Goal: Obtain resource: Download file/media

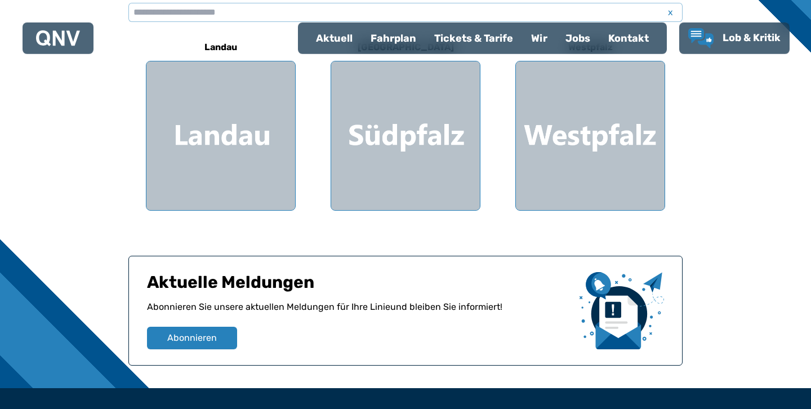
scroll to position [370, 0]
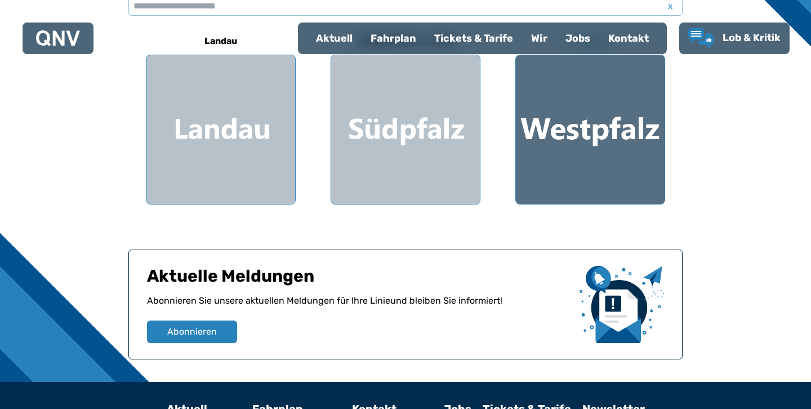
click at [602, 156] on div at bounding box center [590, 129] width 149 height 149
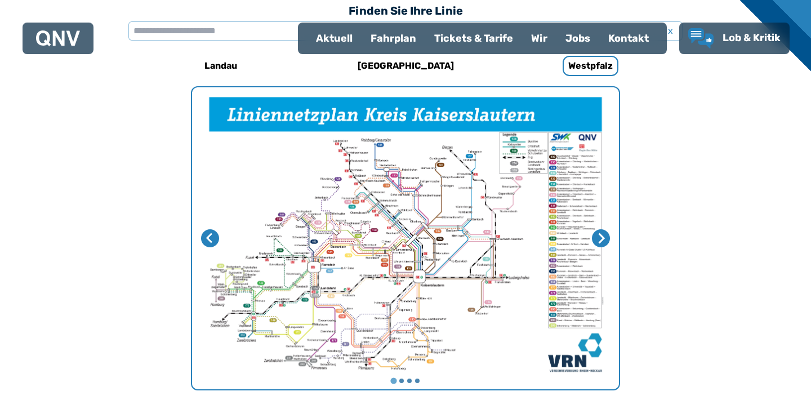
scroll to position [347, 0]
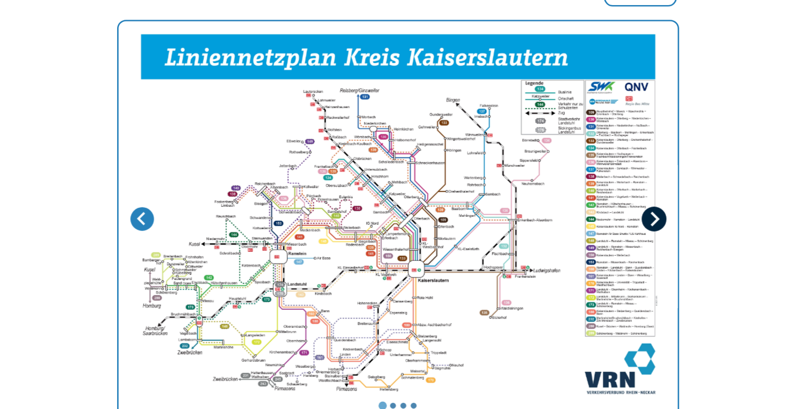
click at [605, 243] on button "Nächste Seite" at bounding box center [600, 236] width 19 height 19
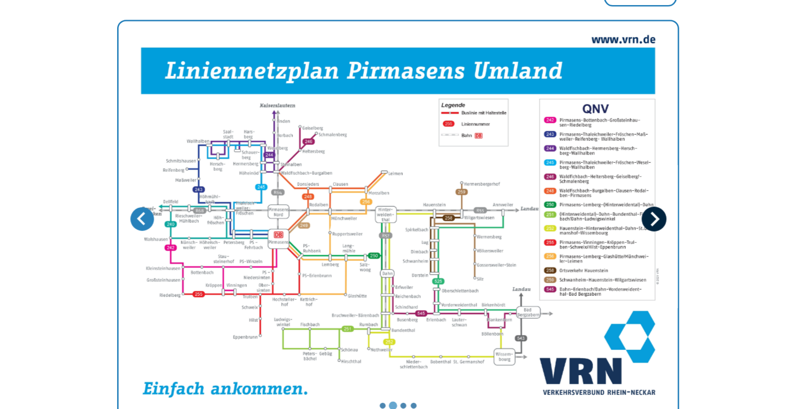
click at [606, 241] on icon "Nächste Seite" at bounding box center [600, 236] width 11 height 11
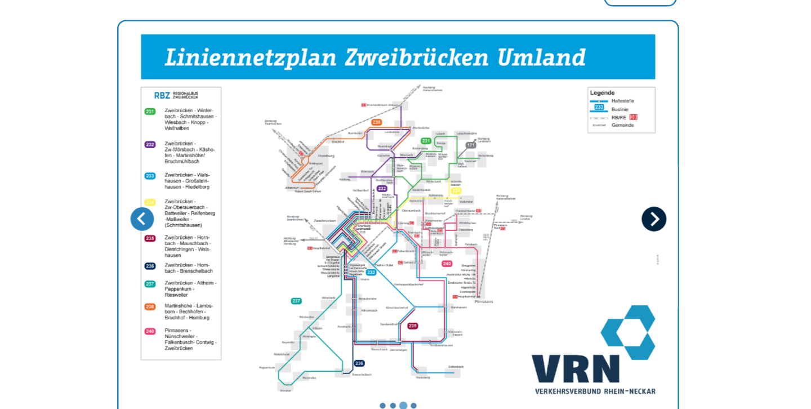
click at [606, 241] on icon "Nächste Seite" at bounding box center [600, 236] width 11 height 11
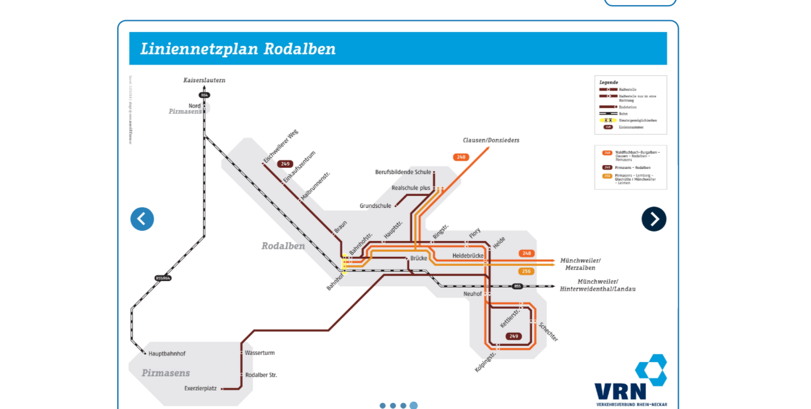
click at [606, 241] on icon "Erste Seite" at bounding box center [600, 236] width 11 height 11
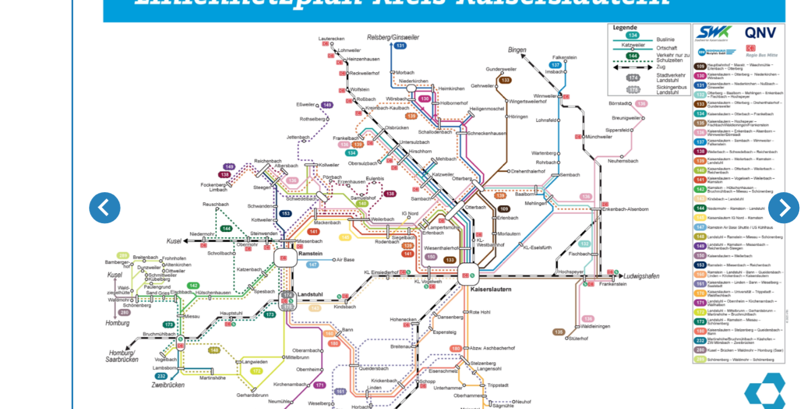
drag, startPoint x: 299, startPoint y: 281, endPoint x: 300, endPoint y: 256, distance: 25.4
click at [300, 256] on img "1 von 4" at bounding box center [405, 237] width 427 height 302
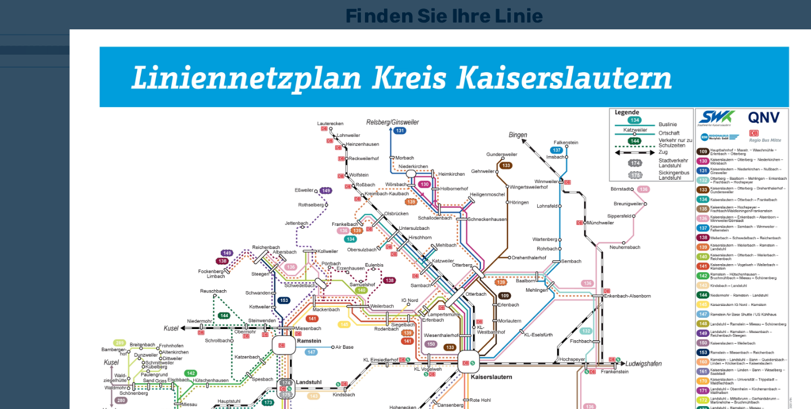
click at [587, 6] on div at bounding box center [405, 204] width 811 height 409
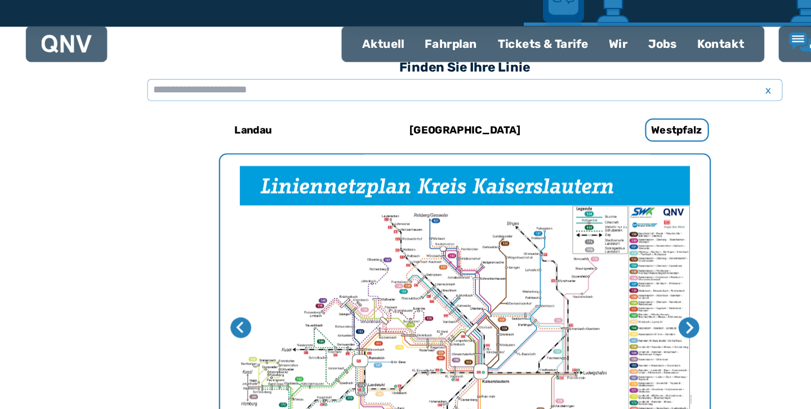
scroll to position [277, 0]
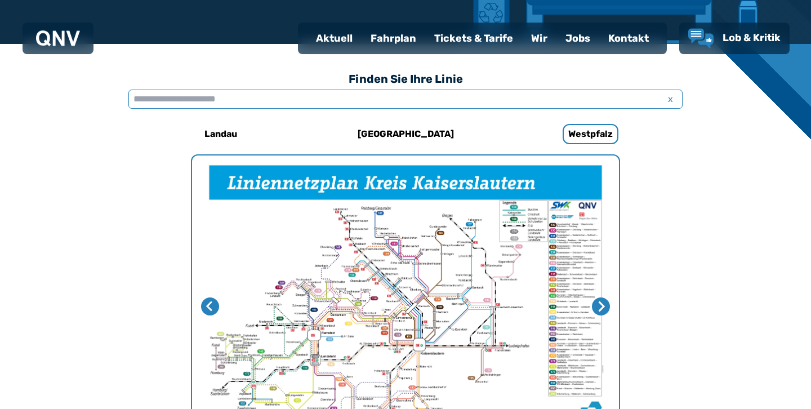
click at [407, 103] on input "text" at bounding box center [405, 99] width 554 height 19
click at [402, 42] on div "Fahrplan" at bounding box center [394, 38] width 64 height 29
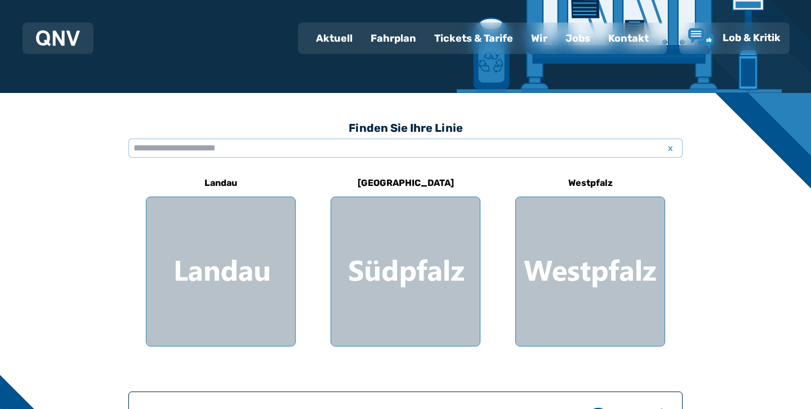
scroll to position [262, 0]
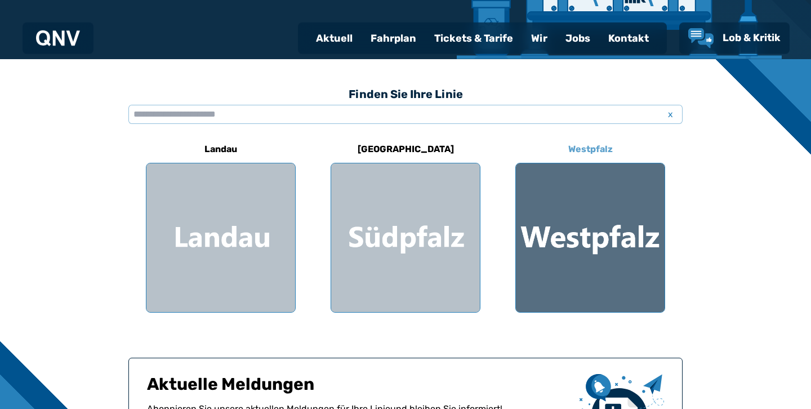
click at [640, 295] on div at bounding box center [590, 237] width 149 height 149
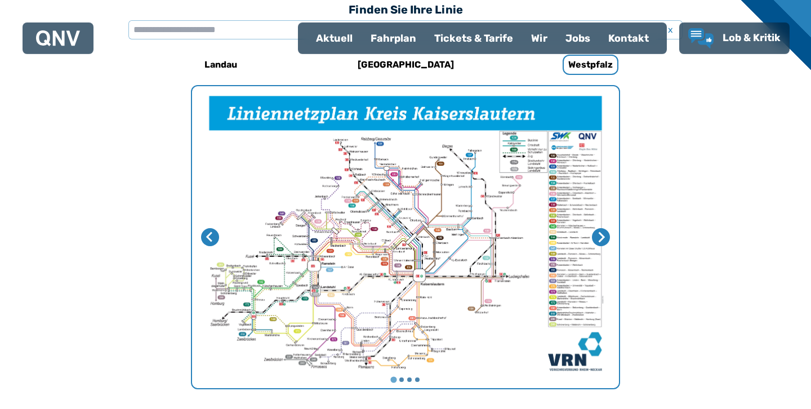
scroll to position [347, 0]
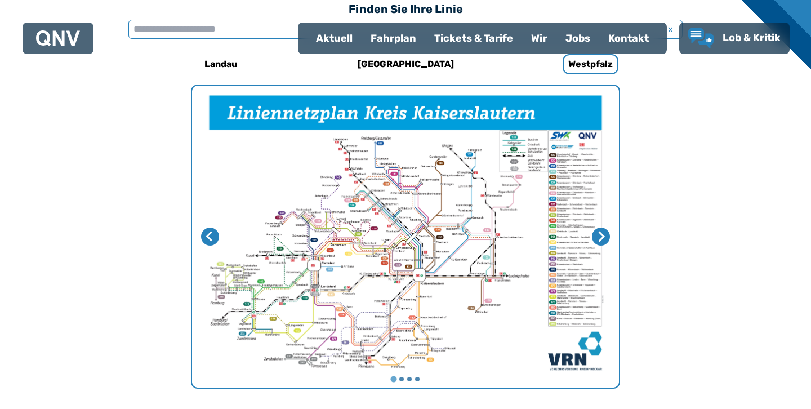
click at [202, 29] on input "text" at bounding box center [405, 29] width 554 height 19
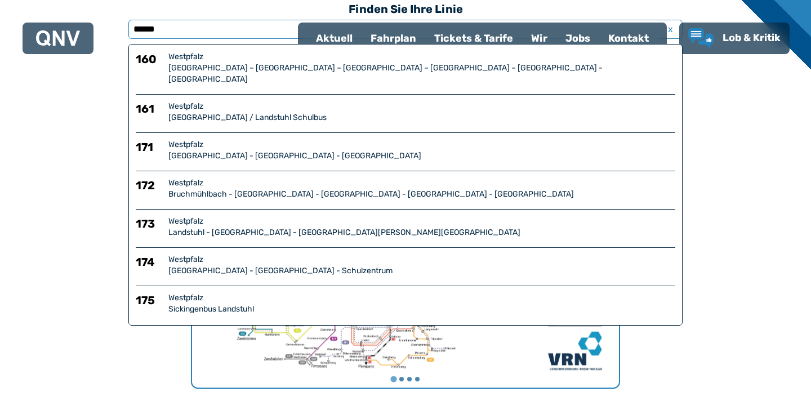
type input "******"
click at [289, 265] on div "[GEOGRAPHIC_DATA] - [GEOGRAPHIC_DATA] - Schulzentrum" at bounding box center [421, 270] width 507 height 11
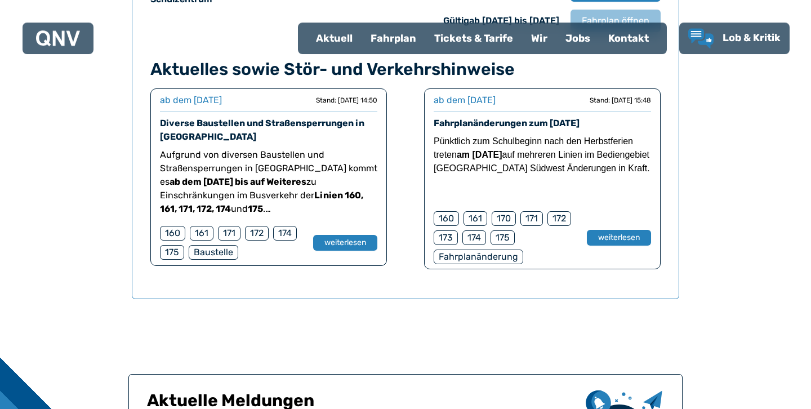
scroll to position [879, 0]
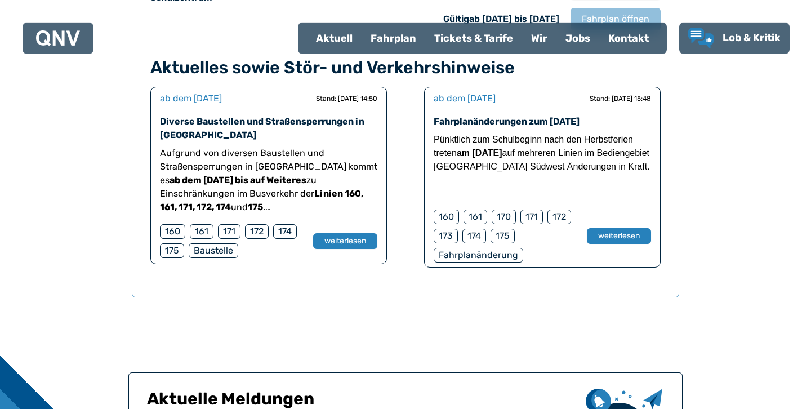
drag, startPoint x: 808, startPoint y: 210, endPoint x: 797, endPoint y: 282, distance: 73.0
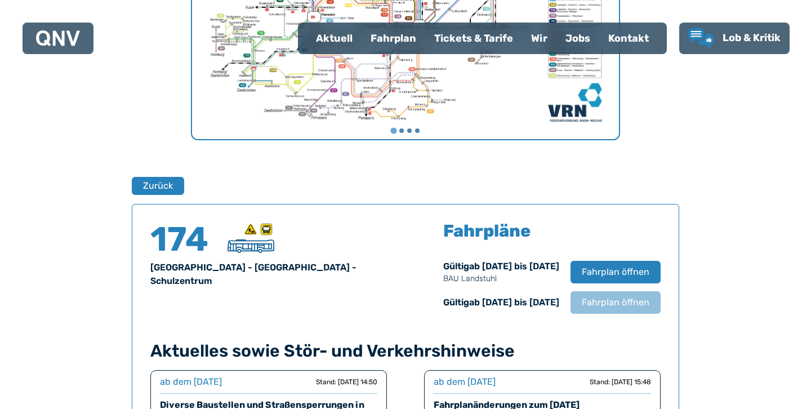
scroll to position [571, 0]
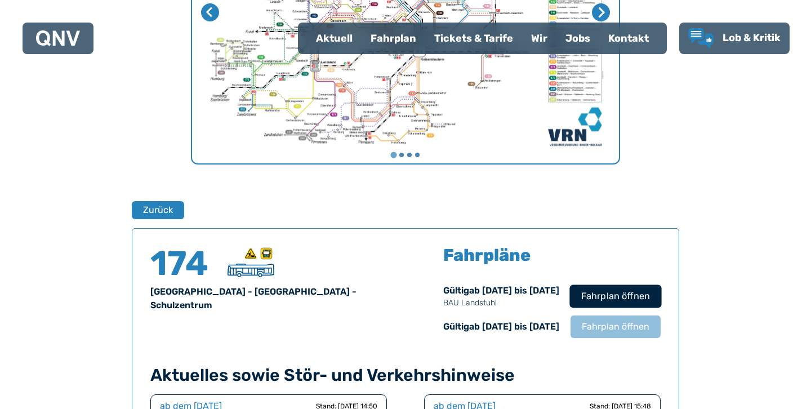
click at [642, 297] on span "Fahrplan öffnen" at bounding box center [615, 297] width 69 height 14
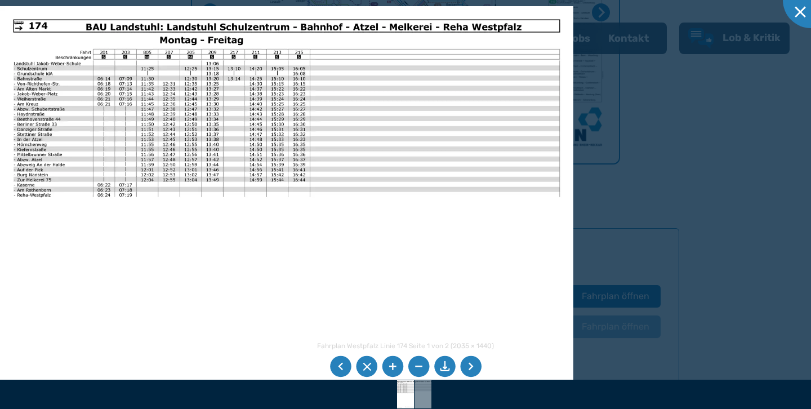
click at [617, 128] on div at bounding box center [405, 204] width 811 height 409
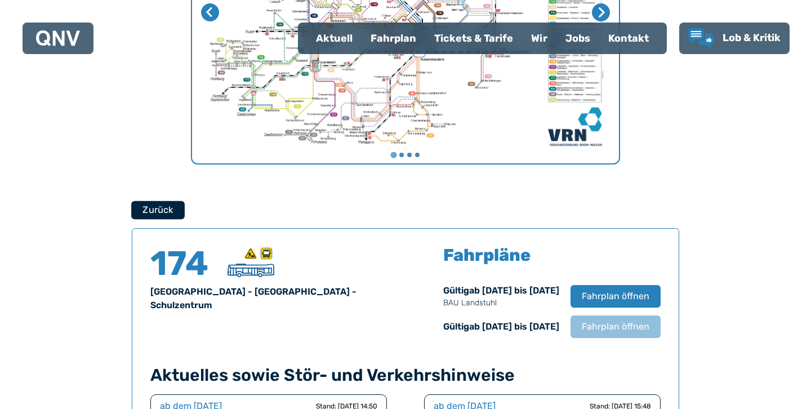
click at [149, 212] on button "Zurück" at bounding box center [158, 210] width 54 height 19
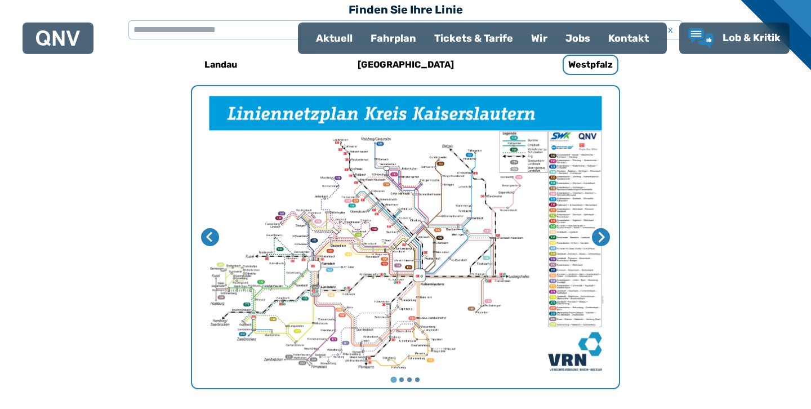
scroll to position [347, 0]
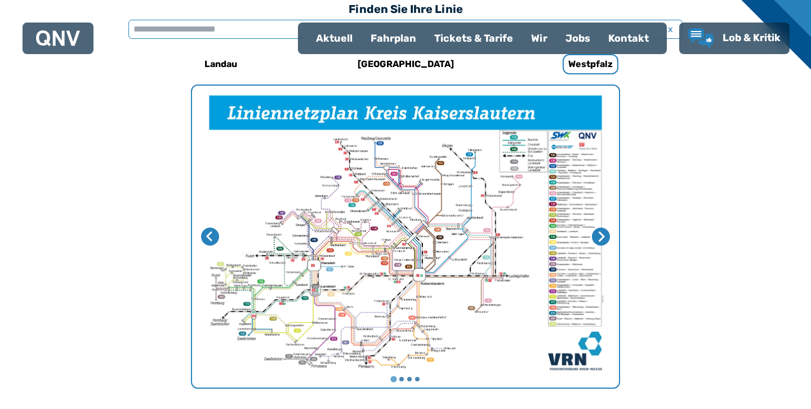
click at [253, 23] on input "text" at bounding box center [405, 29] width 554 height 19
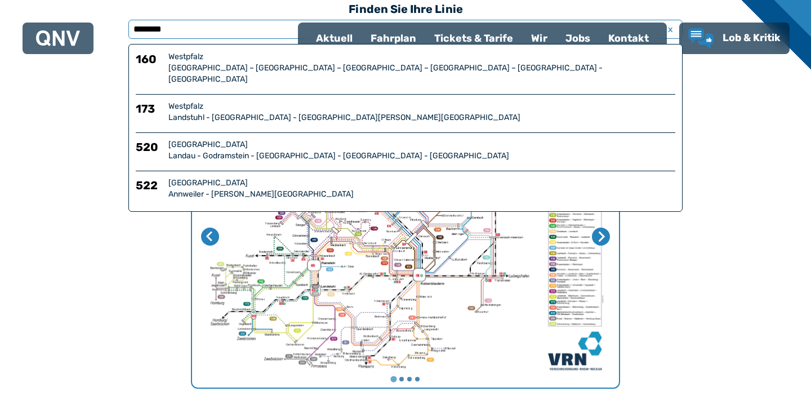
type input "********"
click at [316, 61] on div "Westpfalz" at bounding box center [421, 56] width 507 height 11
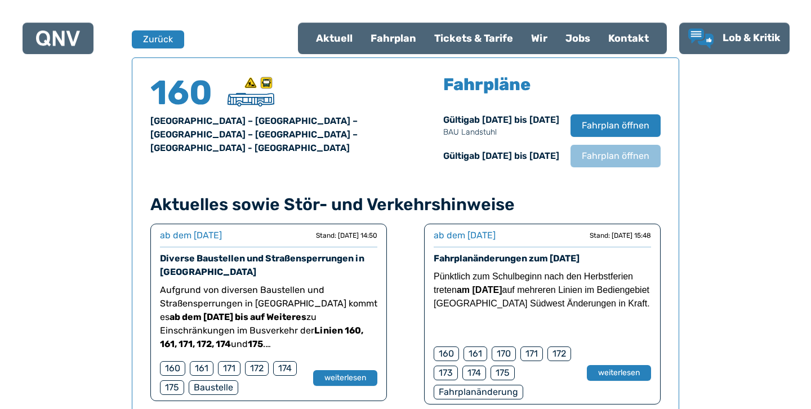
scroll to position [742, 0]
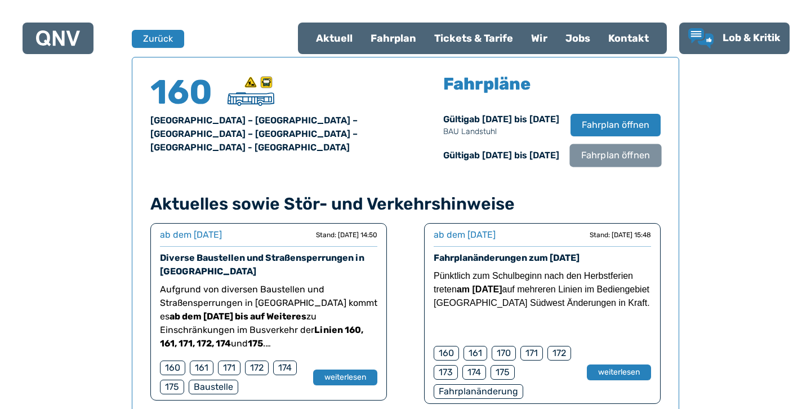
click at [605, 154] on span "Fahrplan öffnen" at bounding box center [615, 156] width 69 height 14
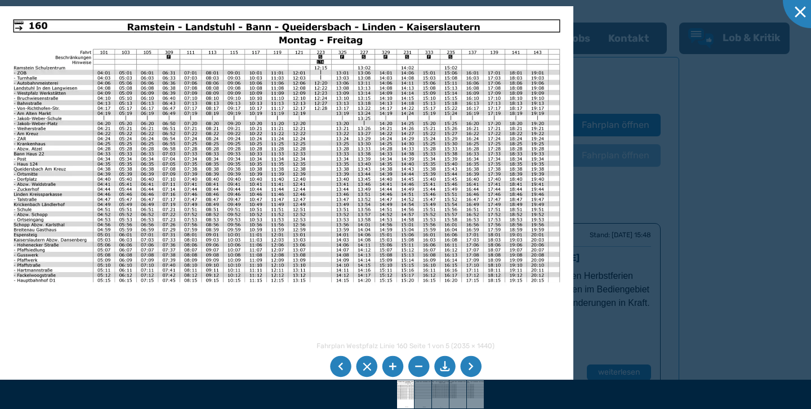
click at [442, 366] on li at bounding box center [444, 366] width 21 height 21
